Goal: Information Seeking & Learning: Learn about a topic

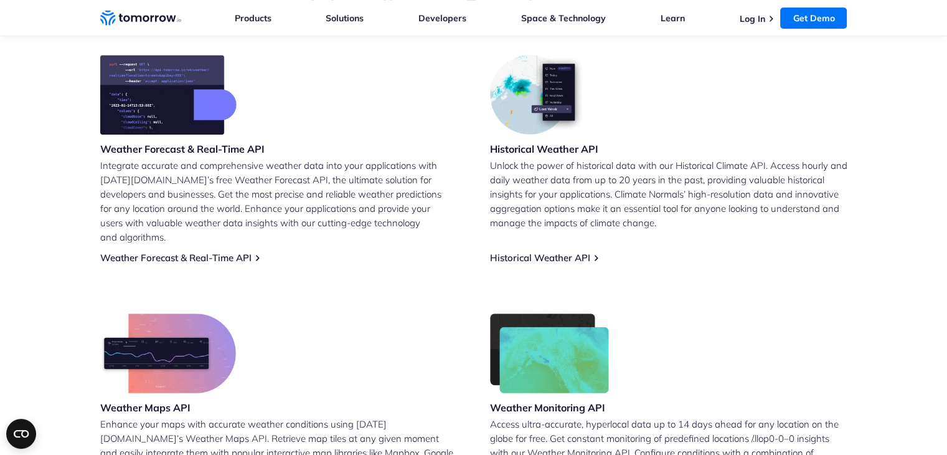
scroll to position [518, 0]
click at [156, 251] on link "Weather Forecast & Real-Time API" at bounding box center [175, 257] width 151 height 12
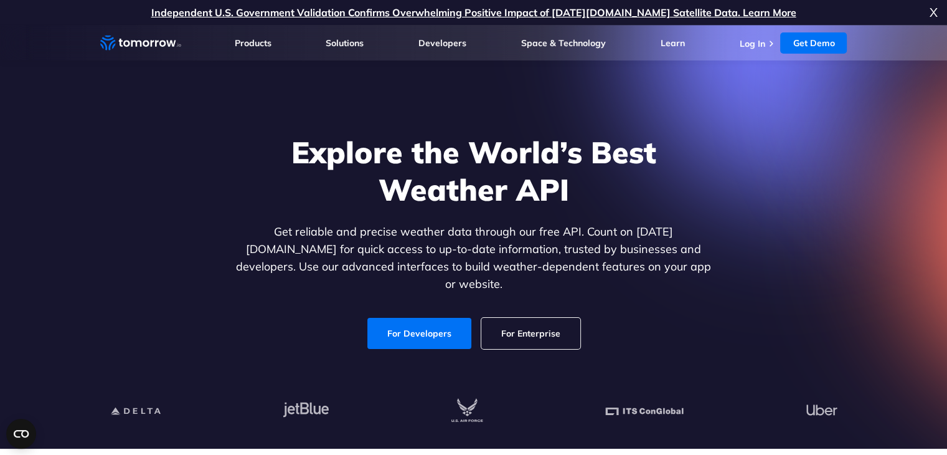
click at [399, 318] on link "For Developers" at bounding box center [419, 333] width 104 height 31
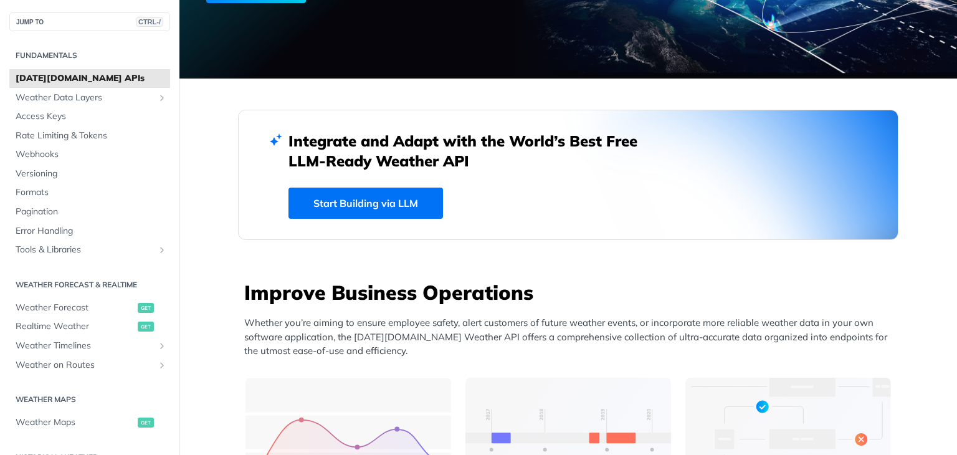
scroll to position [247, 0]
